Goal: Task Accomplishment & Management: Use online tool/utility

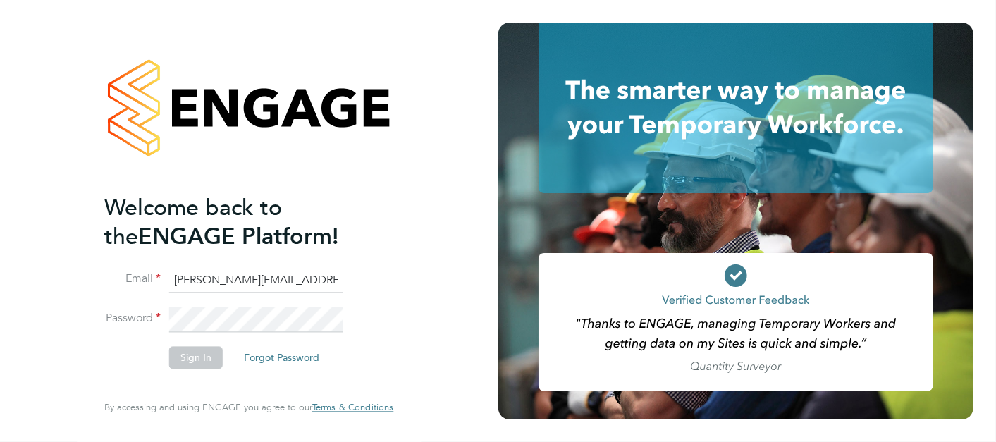
type input "[PERSON_NAME][EMAIL_ADDRESS][PERSON_NAME][PERSON_NAME][DOMAIN_NAME]"
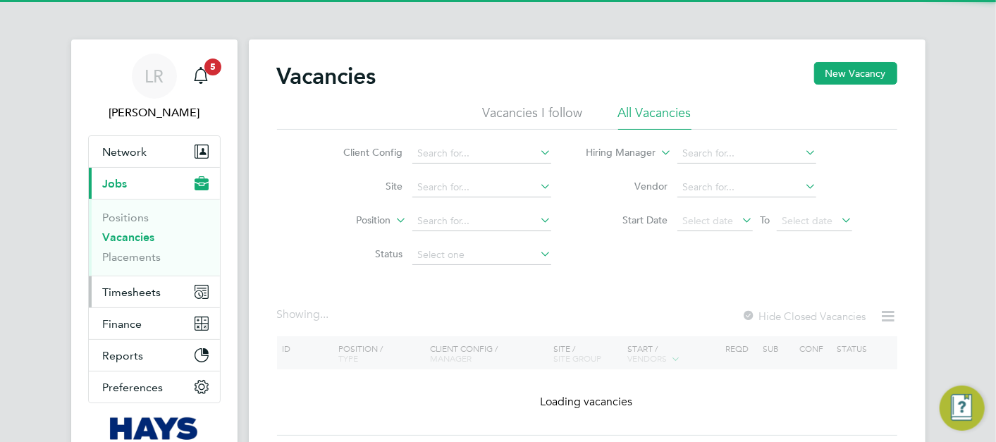
click at [173, 284] on button "Timesheets" at bounding box center [154, 291] width 131 height 31
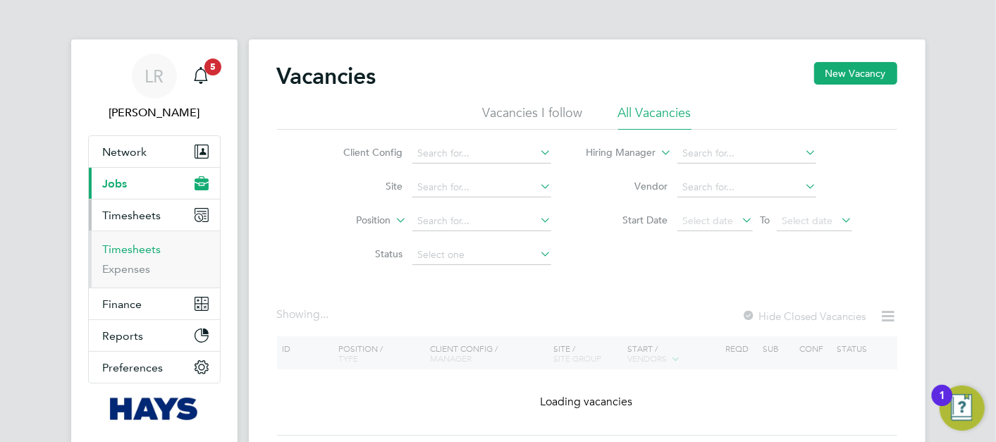
click at [137, 249] on link "Timesheets" at bounding box center [132, 249] width 59 height 13
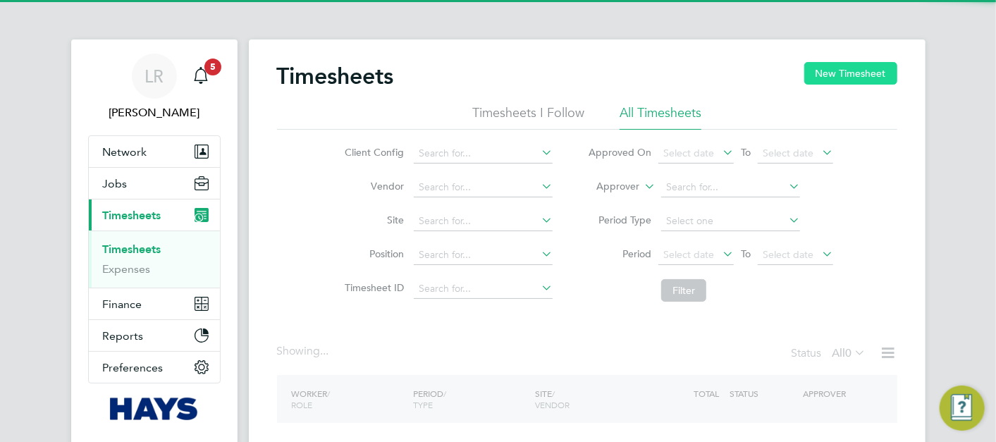
click at [852, 73] on button "New Timesheet" at bounding box center [850, 73] width 93 height 23
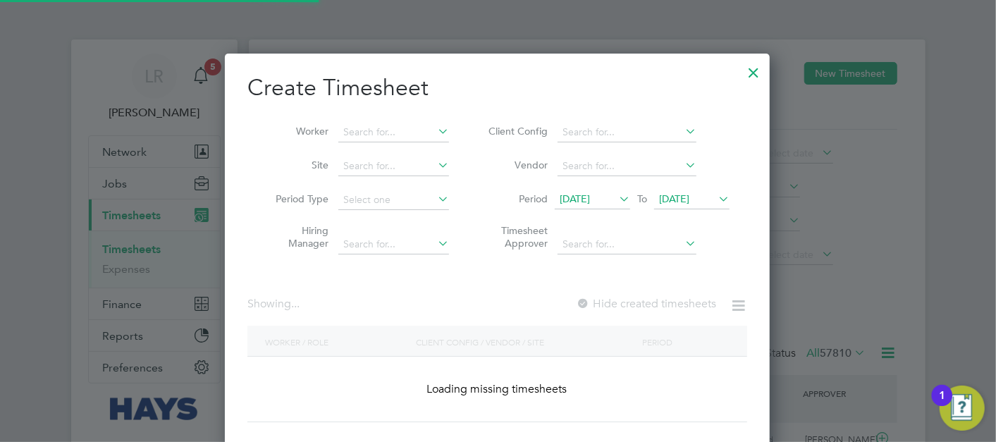
scroll to position [6, 6]
click at [342, 118] on li "Worker" at bounding box center [356, 133] width 219 height 34
click at [340, 123] on input at bounding box center [393, 133] width 111 height 20
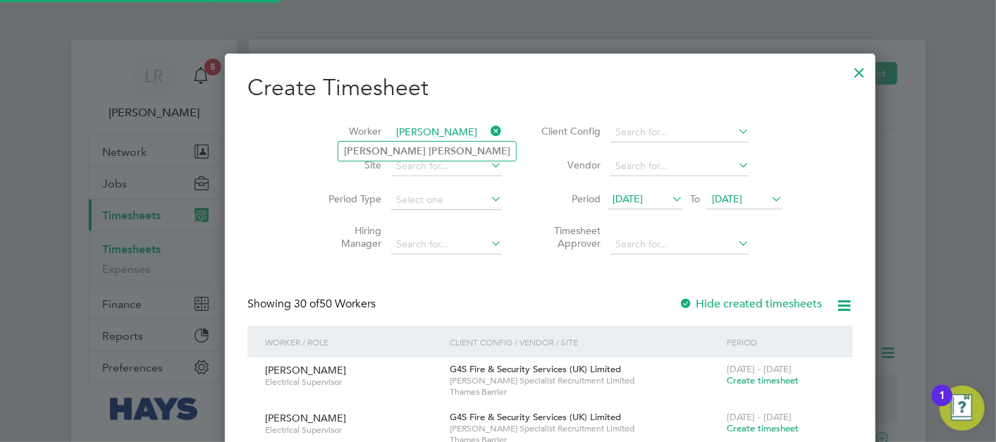
type input "[PERSON_NAME]"
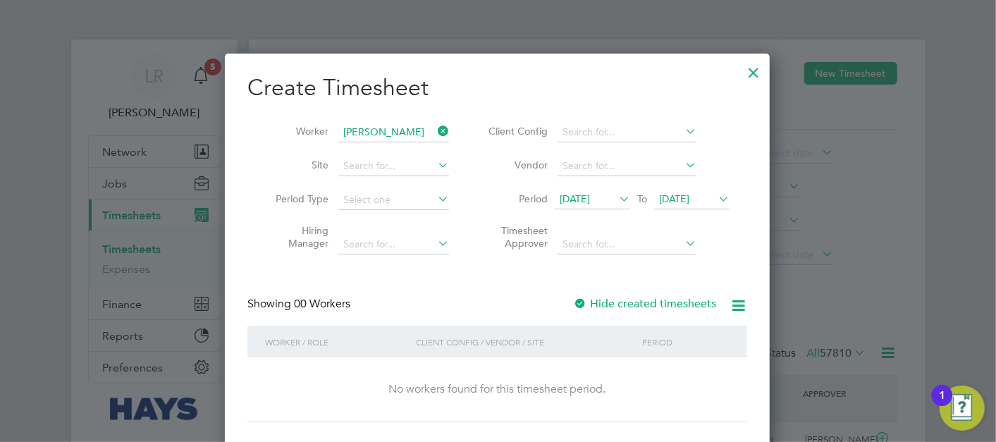
click at [657, 305] on label "Hide created timesheets" at bounding box center [644, 304] width 143 height 14
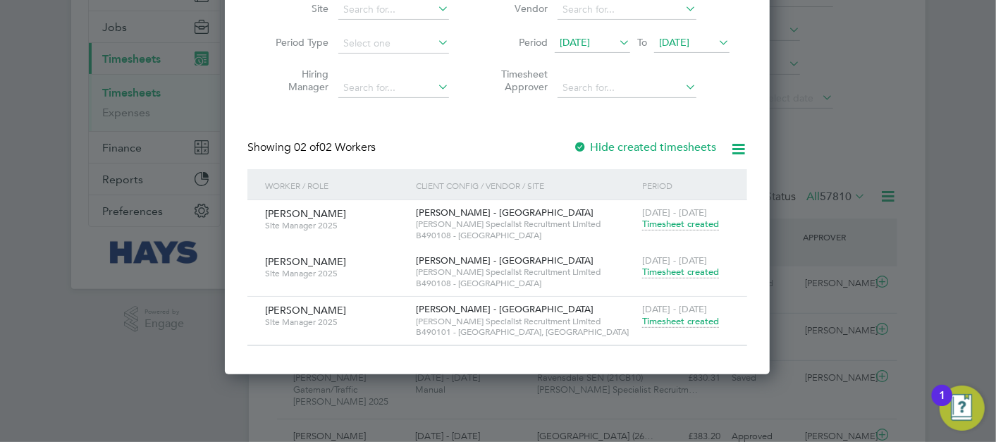
click at [679, 320] on span "Timesheet created" at bounding box center [680, 321] width 77 height 13
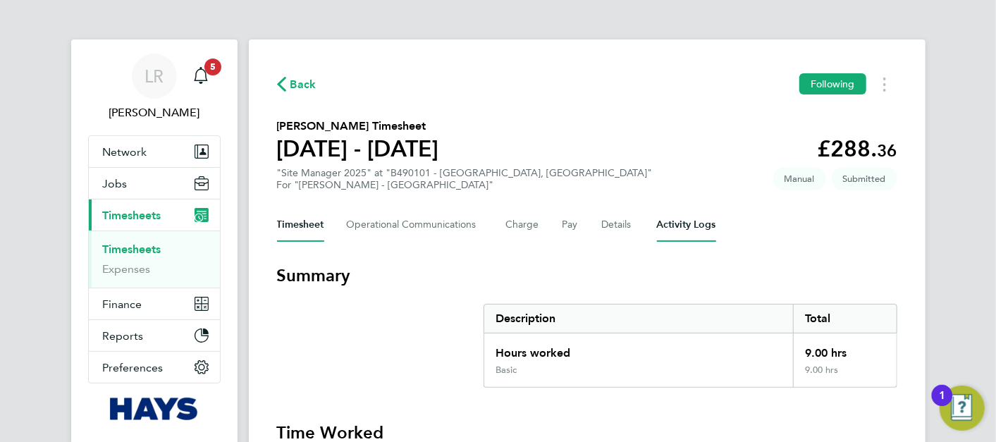
click at [667, 223] on Logs-tab "Activity Logs" at bounding box center [686, 225] width 59 height 34
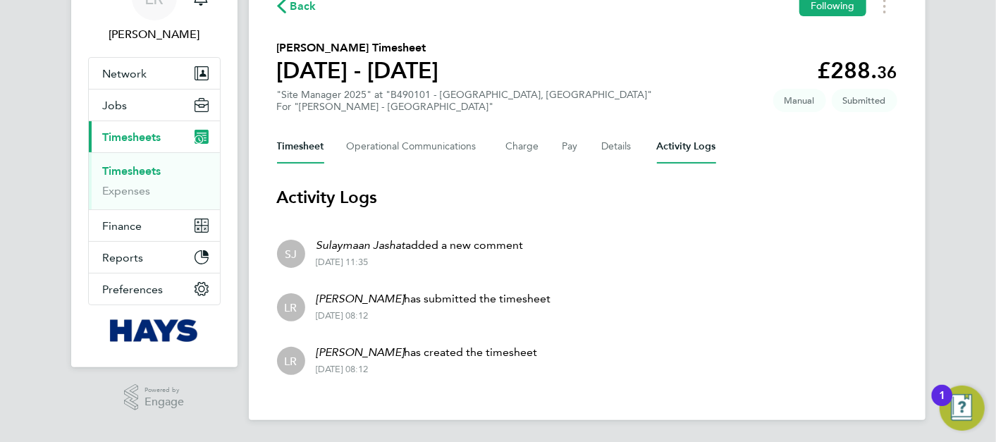
click at [315, 142] on button "Timesheet" at bounding box center [300, 147] width 47 height 34
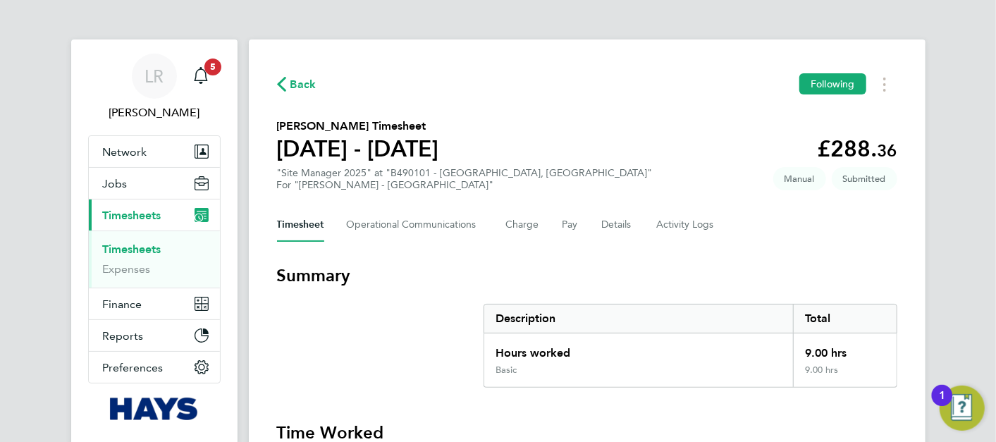
click at [306, 90] on span "Back" at bounding box center [303, 84] width 26 height 17
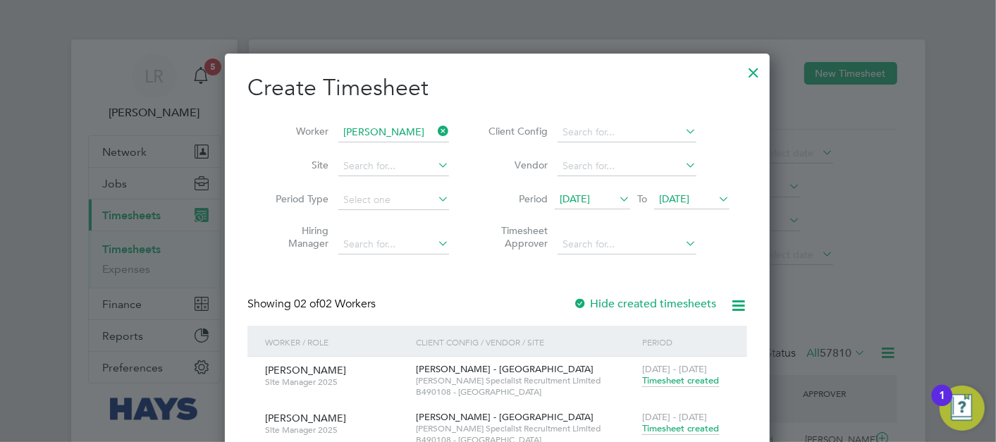
scroll to position [48, 122]
